Goal: Information Seeking & Learning: Learn about a topic

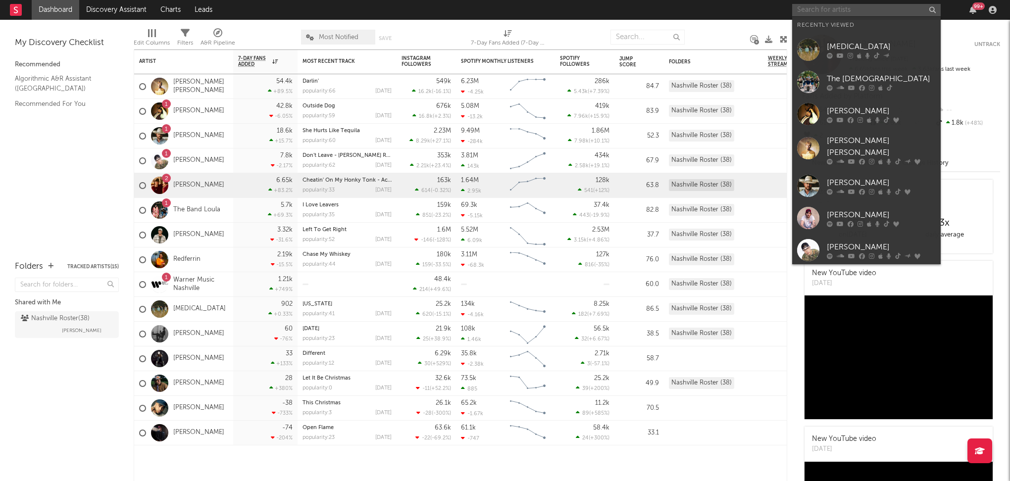
click at [882, 7] on input "text" at bounding box center [866, 10] width 149 height 12
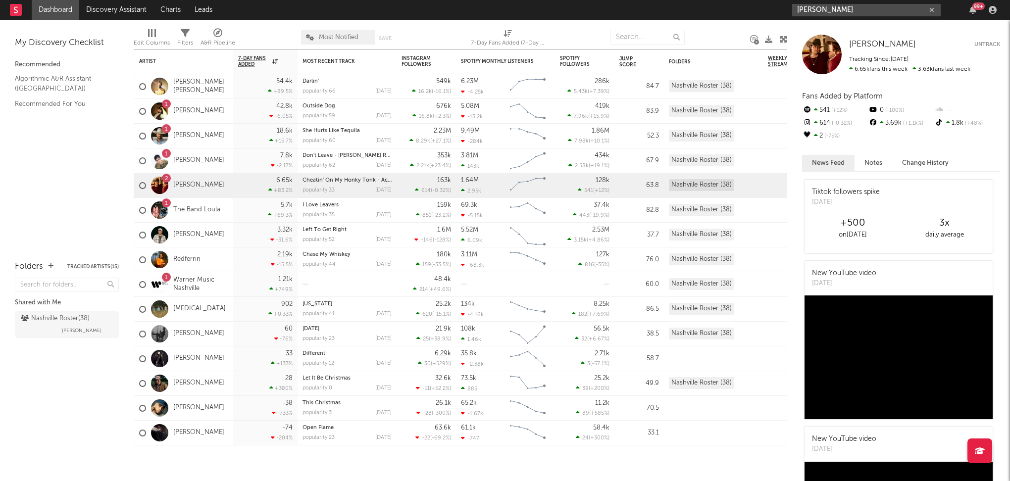
type input "[PERSON_NAME]"
click at [840, 14] on input "[PERSON_NAME]" at bounding box center [866, 10] width 149 height 12
click at [840, 21] on link "[PERSON_NAME]" at bounding box center [866, 33] width 149 height 32
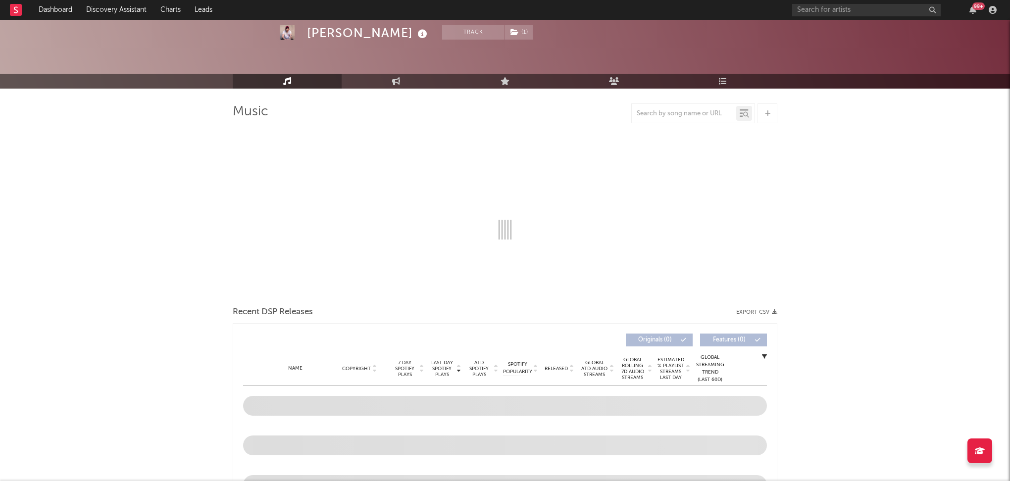
select select "6m"
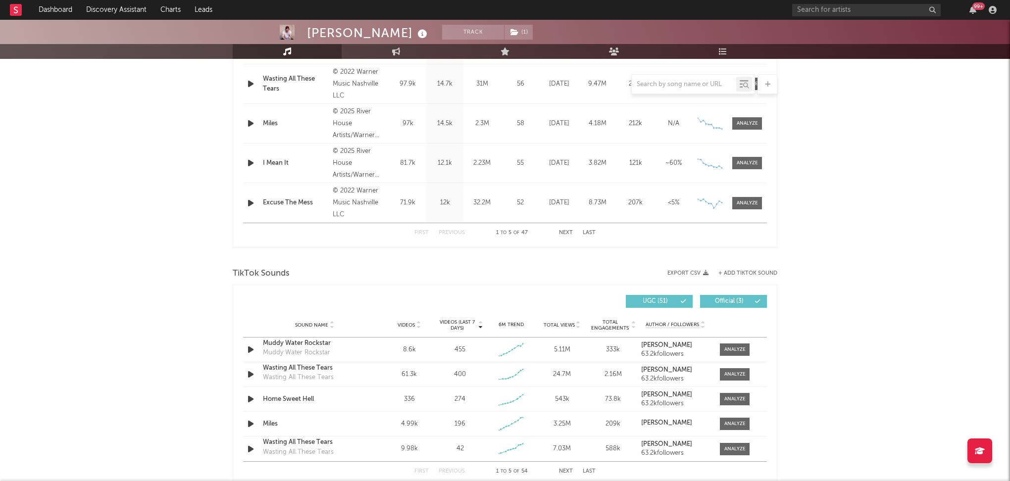
scroll to position [471, 0]
click at [724, 352] on span at bounding box center [735, 349] width 30 height 12
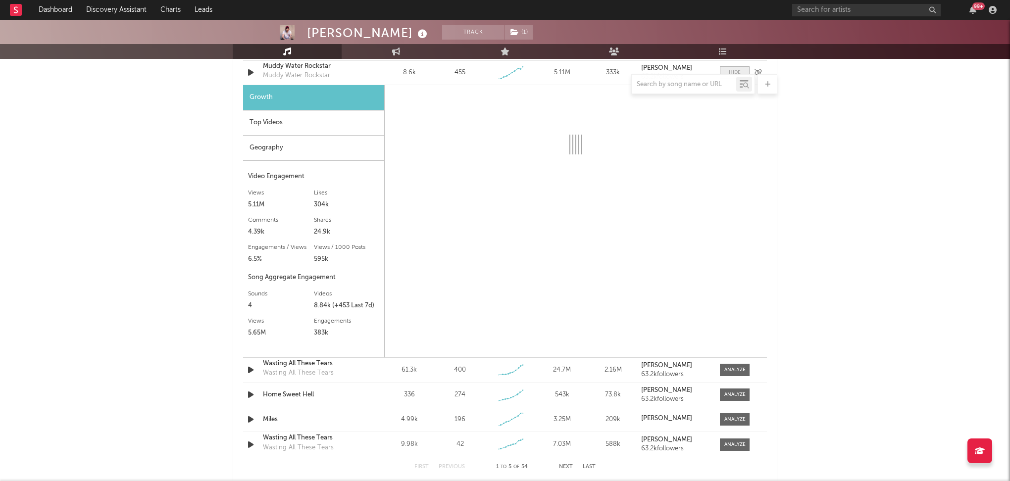
scroll to position [748, 0]
select select "6m"
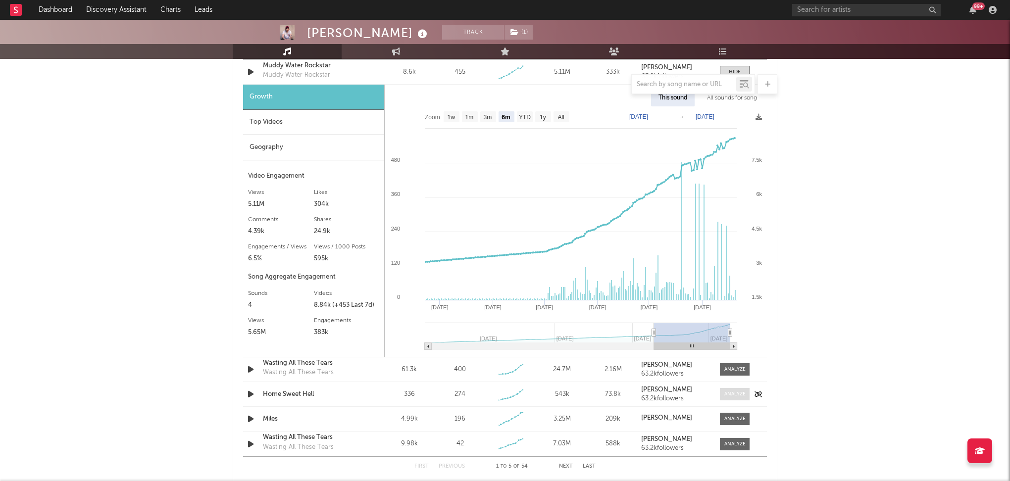
click at [731, 392] on div at bounding box center [734, 394] width 21 height 7
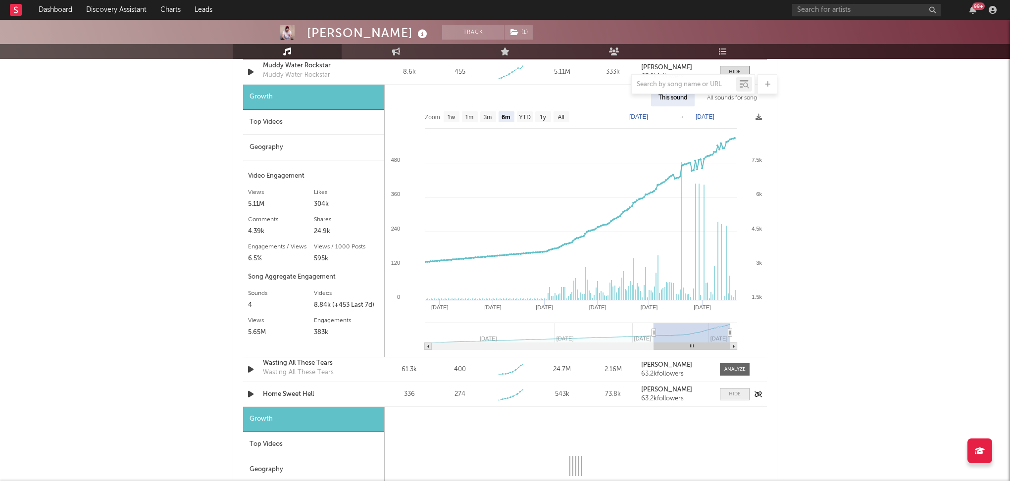
select select "1w"
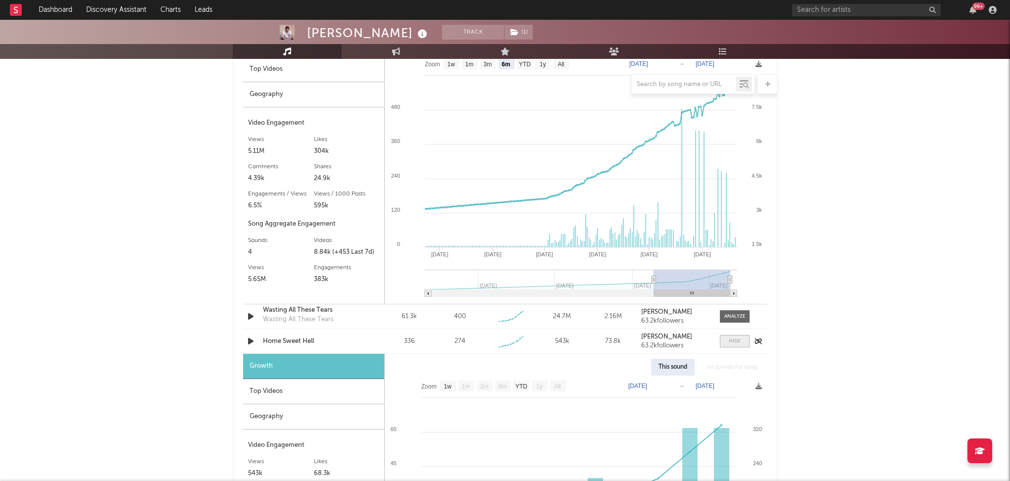
scroll to position [857, 0]
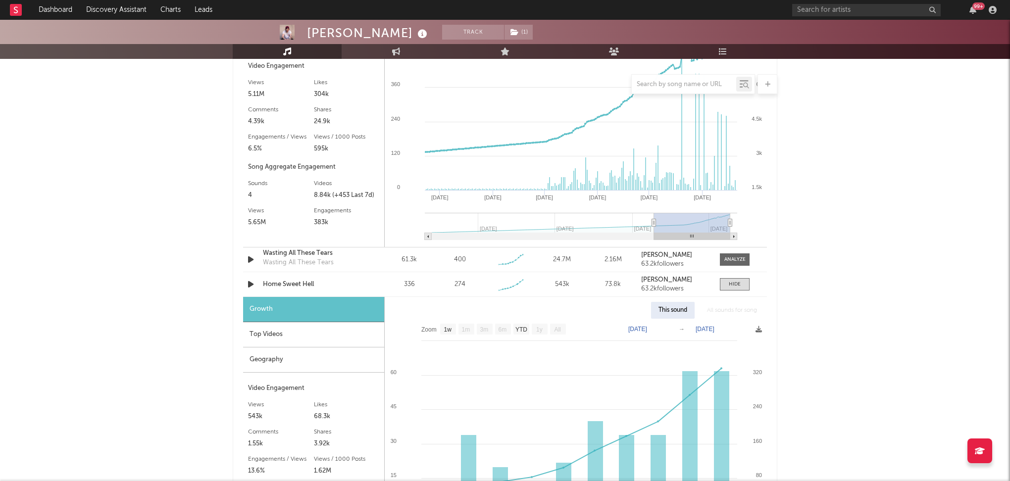
click at [326, 330] on div "Top Videos" at bounding box center [313, 334] width 141 height 25
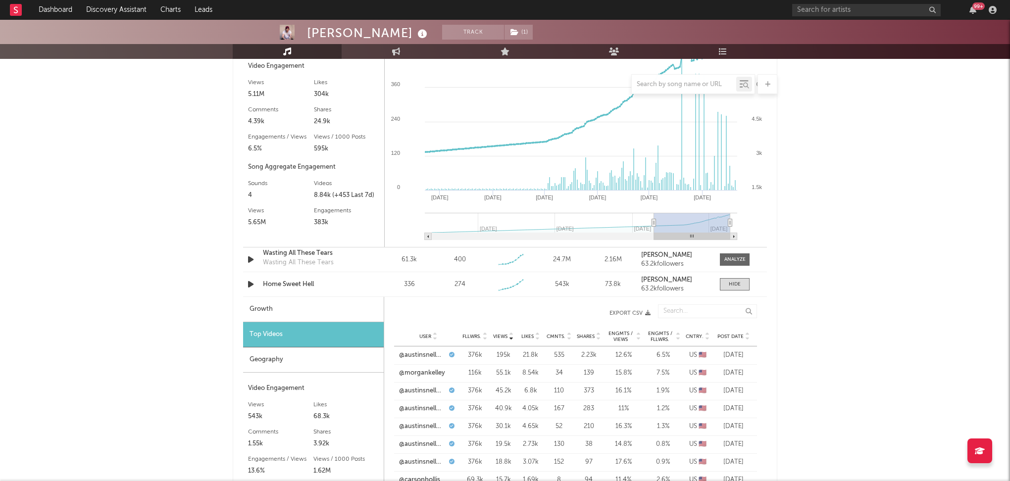
click at [732, 338] on div "Post Date" at bounding box center [733, 336] width 37 height 7
click at [431, 368] on link "@hardy.jr98" at bounding box center [417, 373] width 36 height 10
